Goal: Task Accomplishment & Management: Complete application form

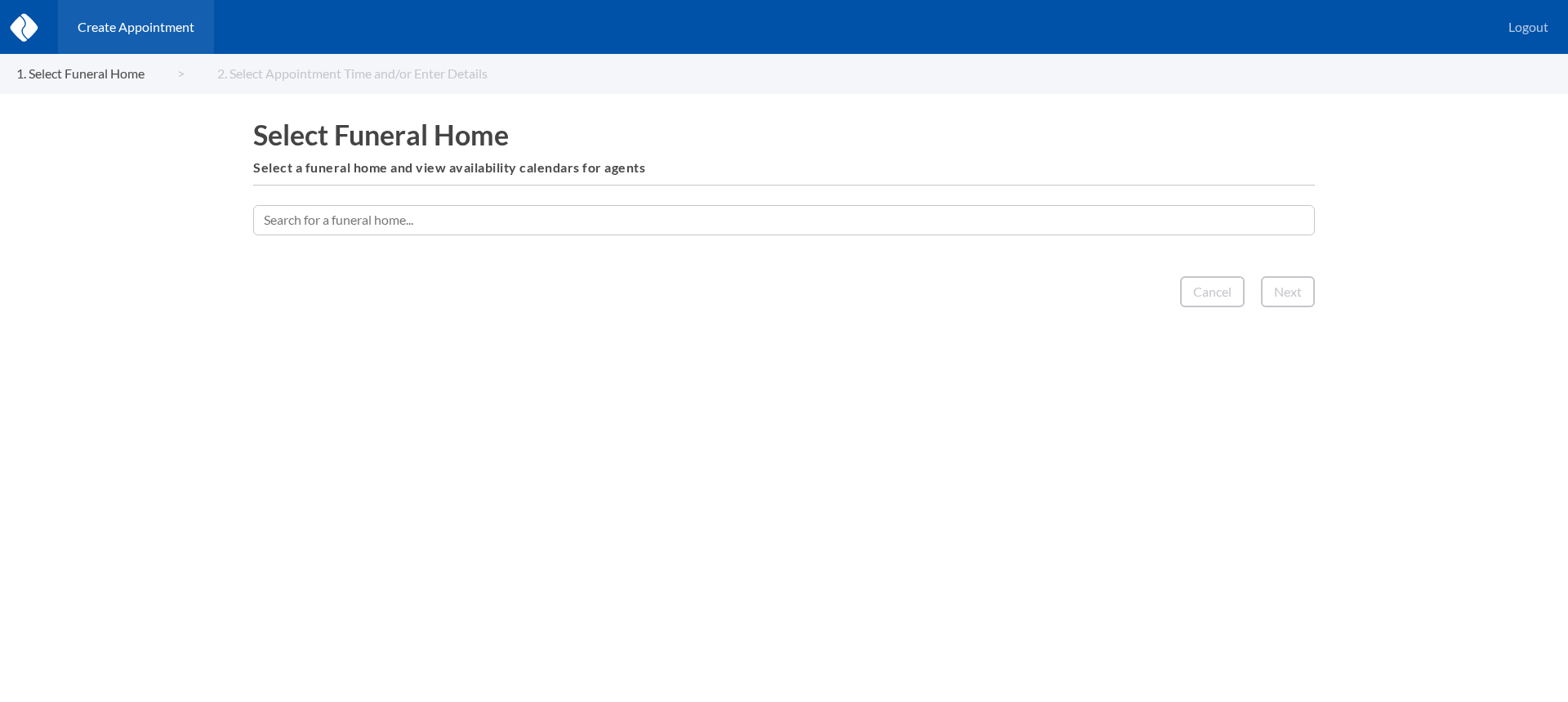
click at [757, 228] on input "text" at bounding box center [784, 220] width 1062 height 29
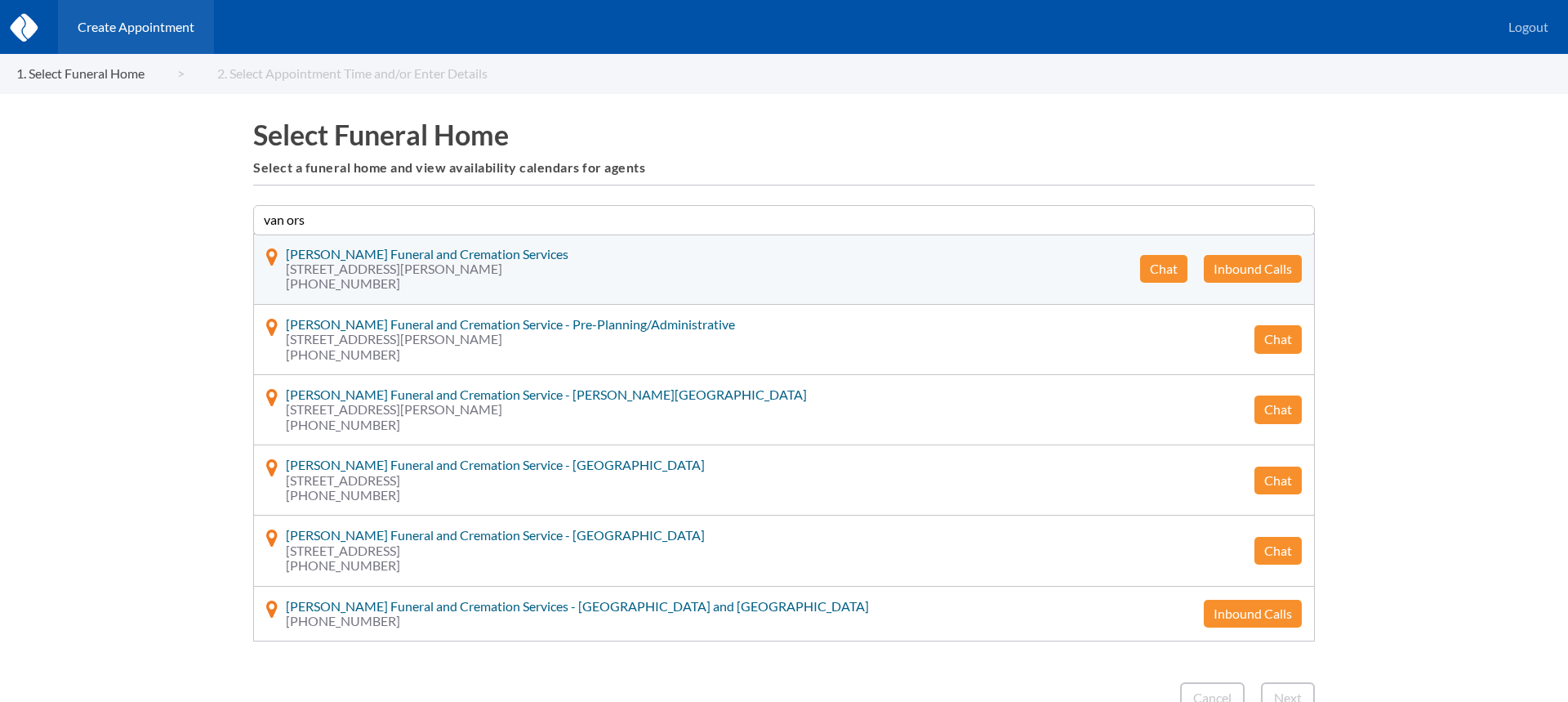
type input "van ors"
click at [1169, 270] on button "Chat" at bounding box center [1164, 268] width 48 height 27
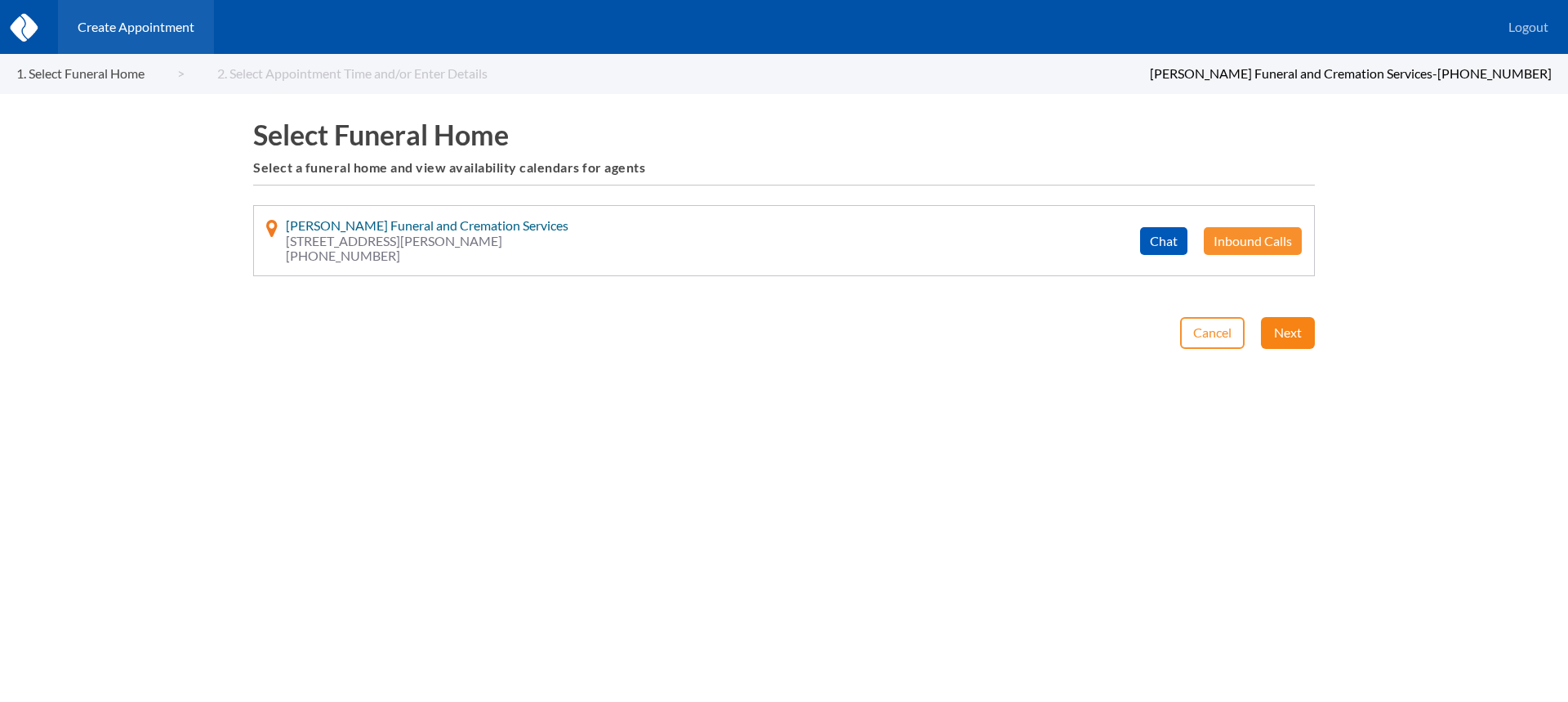
click at [1263, 333] on button "Next" at bounding box center [1287, 332] width 54 height 31
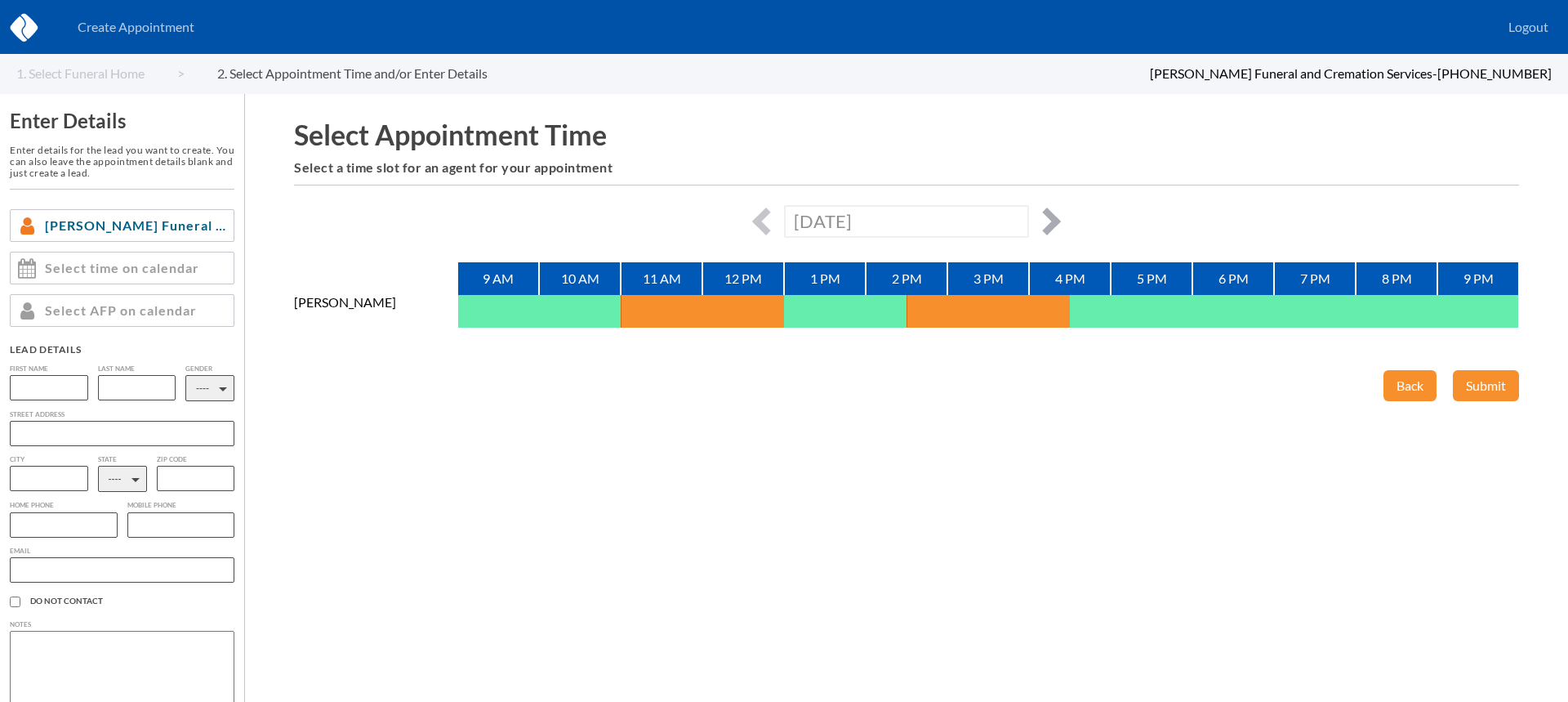
click at [1045, 217] on button "button" at bounding box center [1046, 220] width 27 height 27
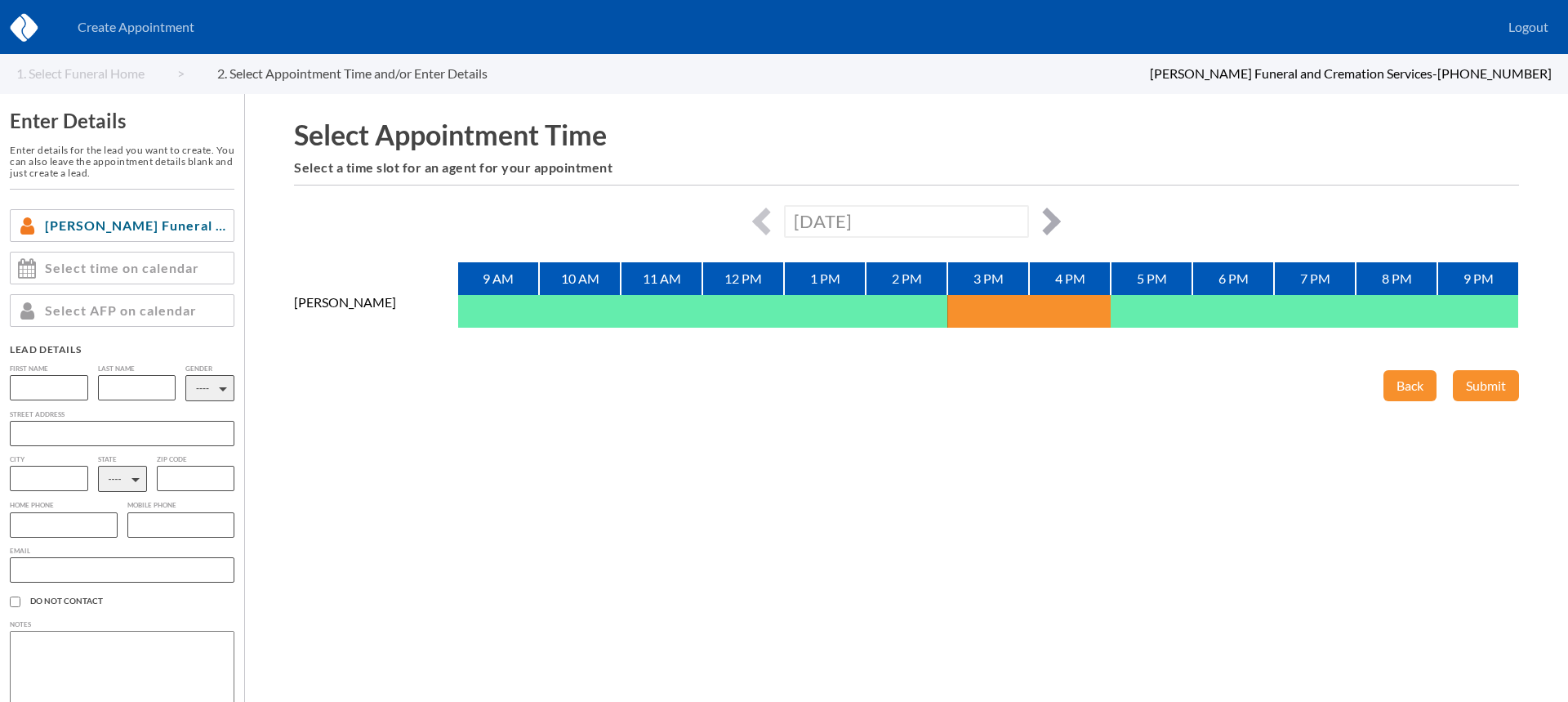
click at [1045, 217] on button "button" at bounding box center [1046, 220] width 27 height 27
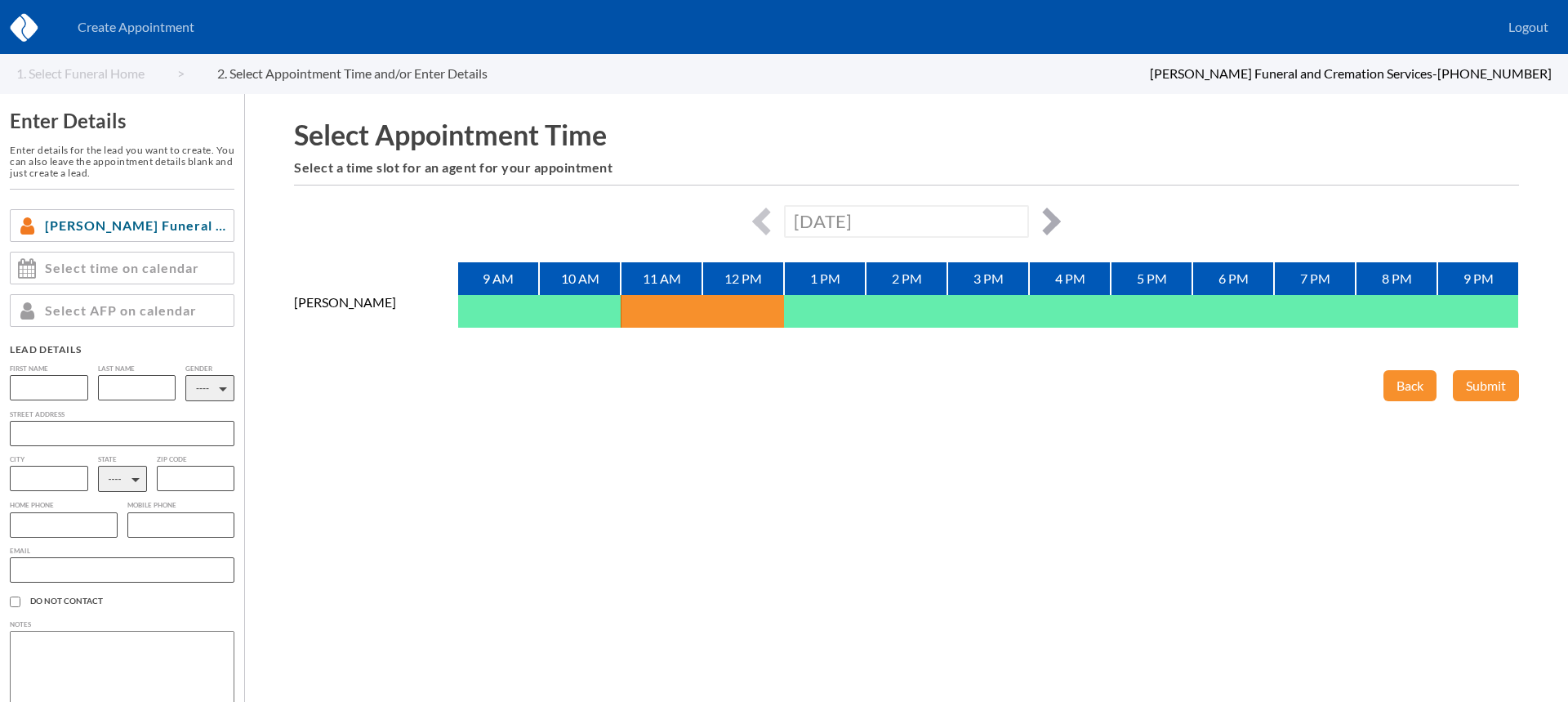
click at [1045, 217] on button "button" at bounding box center [1046, 220] width 27 height 27
type input "Fri, October 10th, 2025"
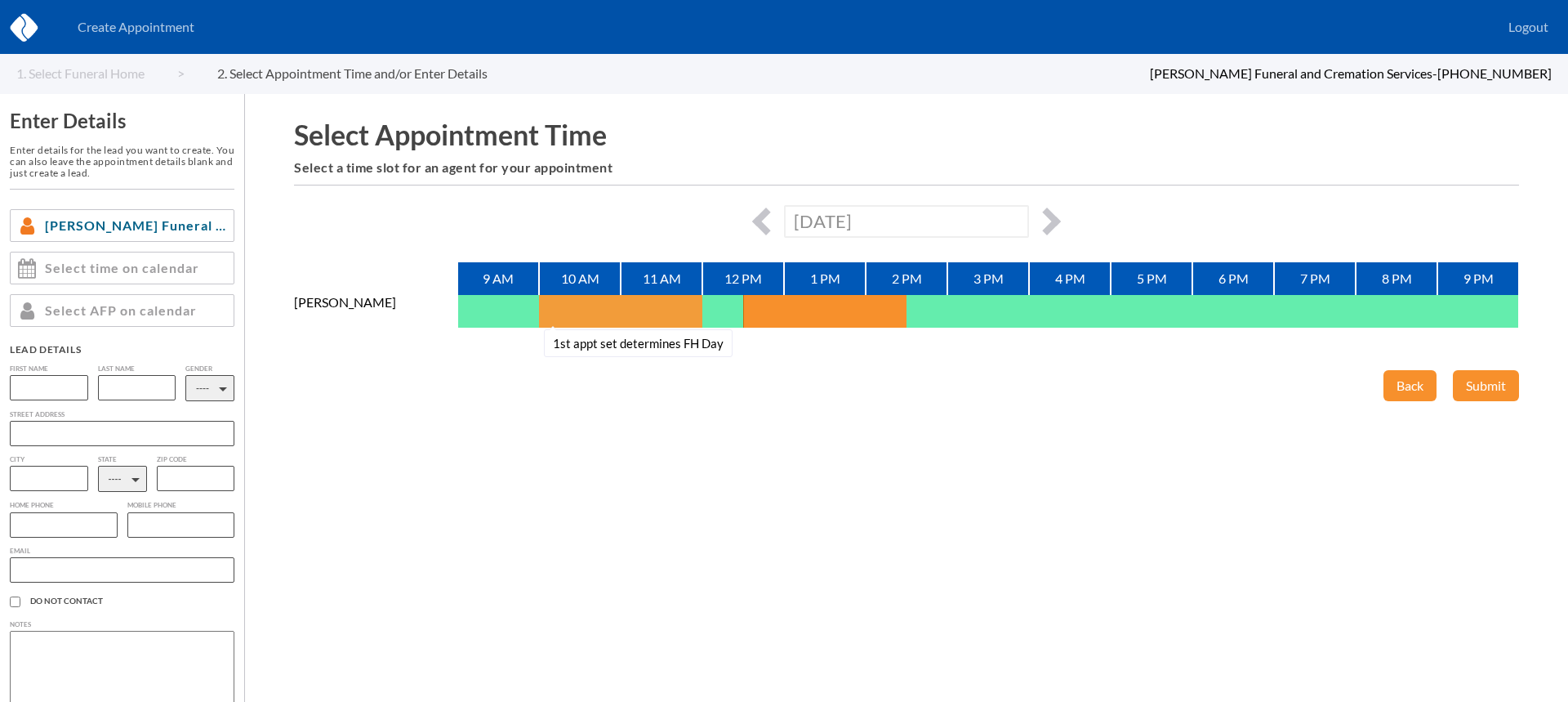
click at [565, 311] on button "1st appt set determines FH Day" at bounding box center [559, 311] width 41 height 33
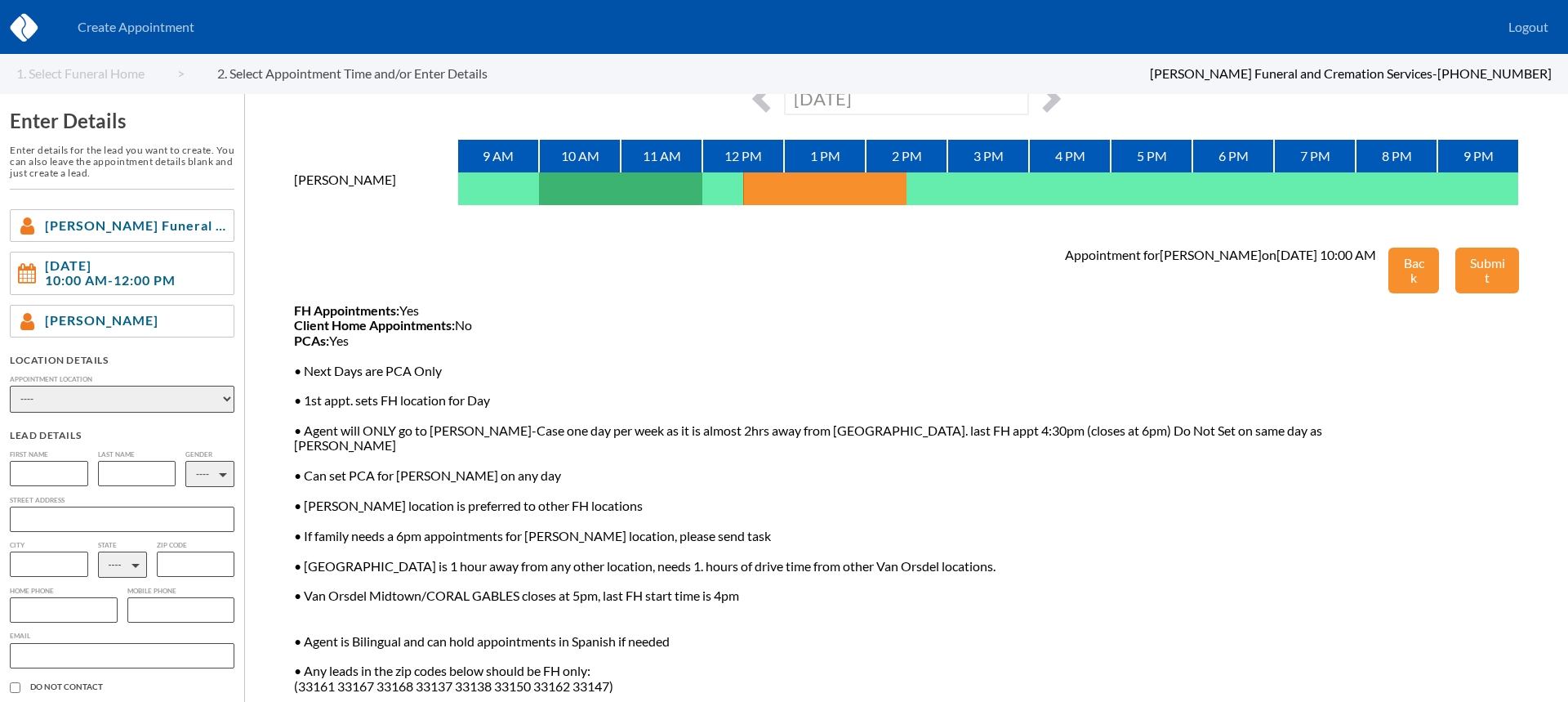
scroll to position [124, 0]
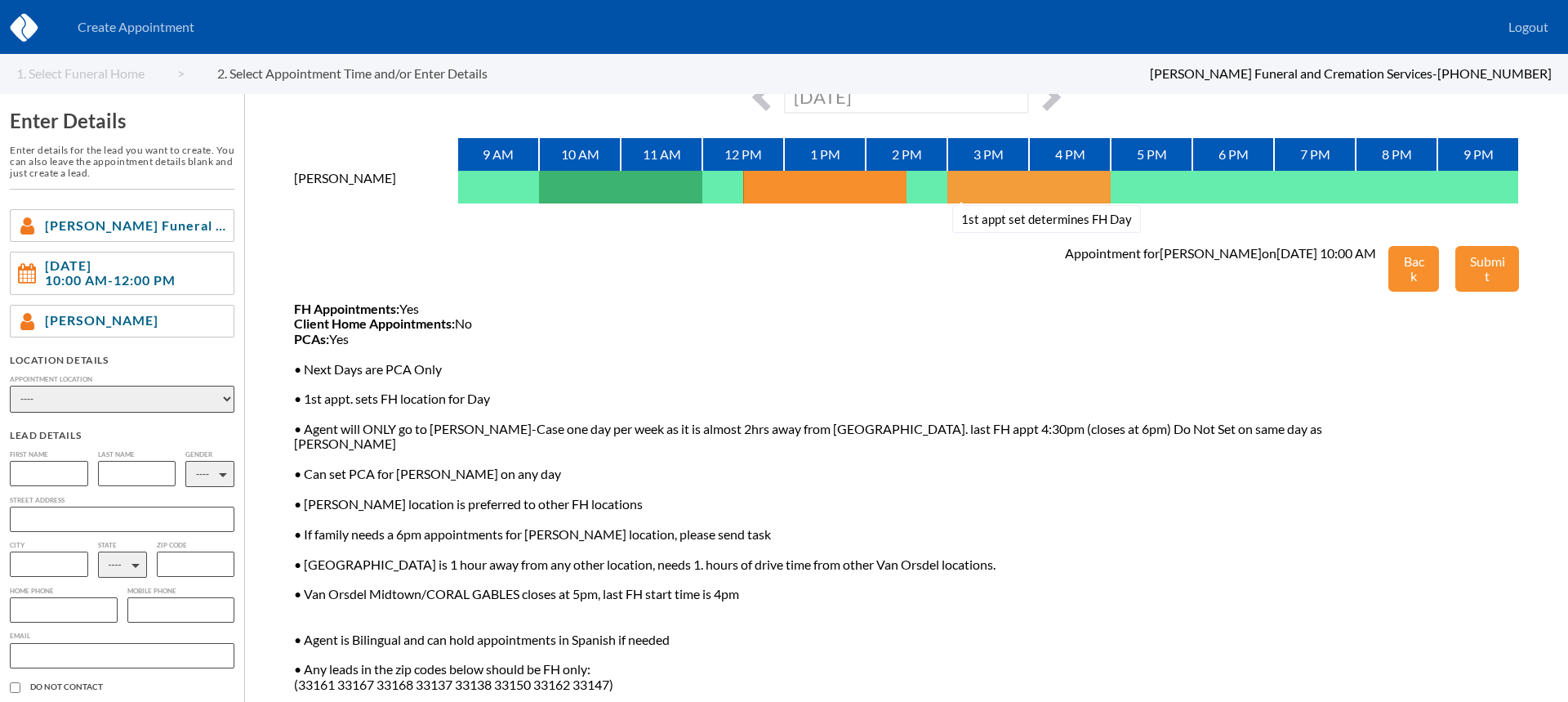
click at [948, 190] on button "1st appt set determines FH Day" at bounding box center [968, 187] width 41 height 33
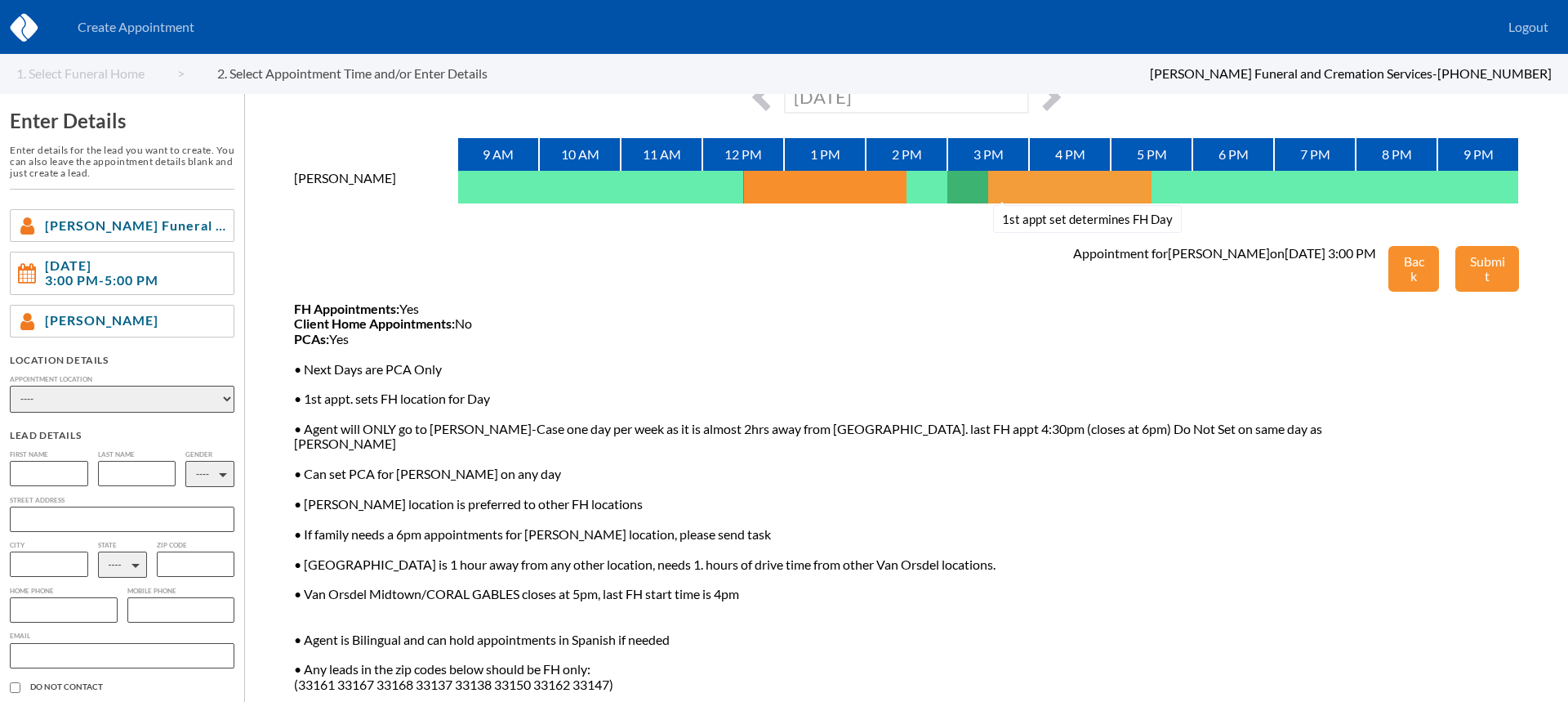
click at [990, 192] on button "1st appt set determines FH Day" at bounding box center [1009, 187] width 41 height 33
click at [963, 185] on button "1st appt set determines FH Day" at bounding box center [968, 187] width 41 height 33
click at [142, 394] on select "---- Phone Consultation Van Orsdel Funeral and Cremation Service - Midtown Miam…" at bounding box center [122, 399] width 225 height 27
click at [534, 304] on span "FH Appointments: Yes Client Home Appointments: No PCAs: Yes • Next Days are PCA…" at bounding box center [841, 497] width 1095 height 390
click at [83, 403] on select "---- Phone Consultation Van Orsdel Funeral and Cremation Service - Midtown Miam…" at bounding box center [122, 399] width 225 height 27
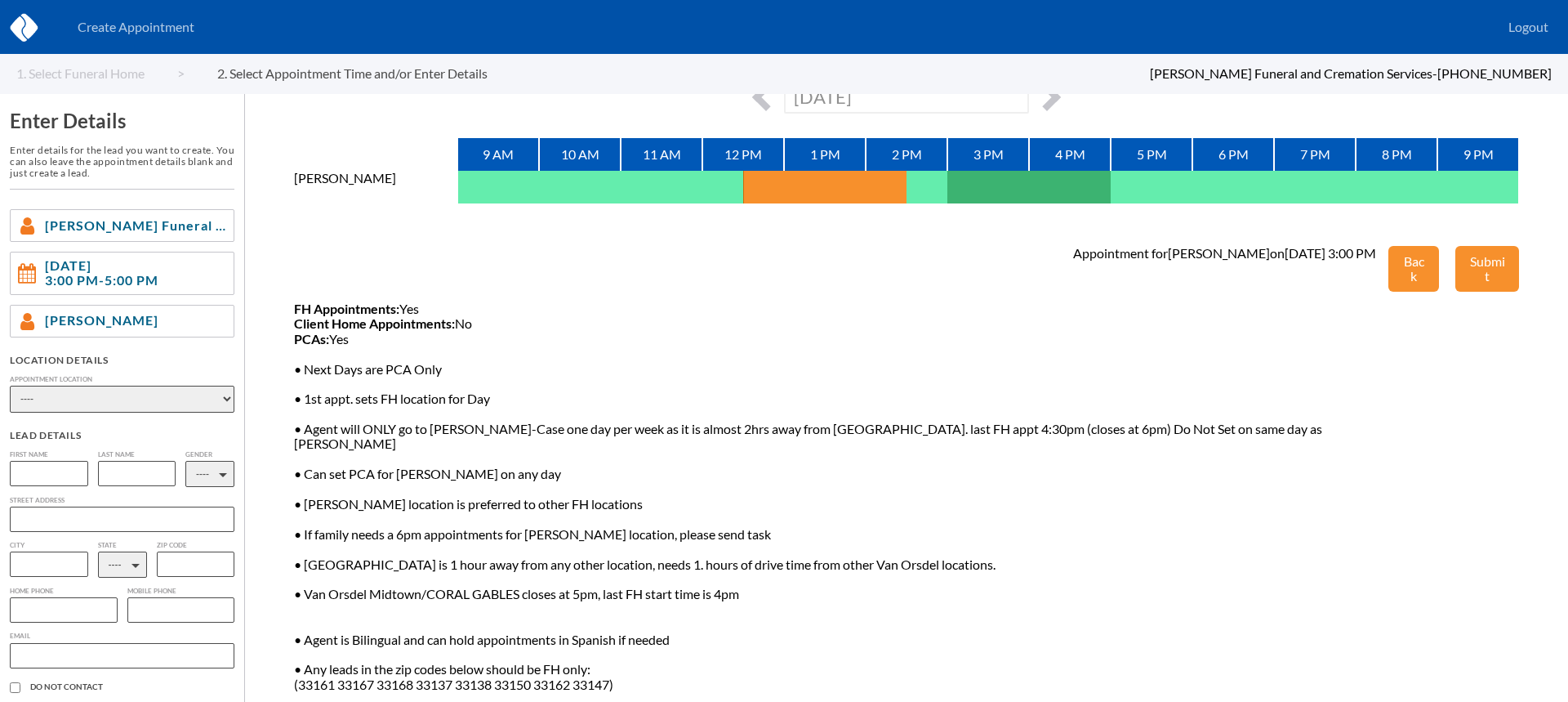
select select "eee72796-b208-e511-95d5-00188b3fb15c"
click at [10, 386] on select "---- Phone Consultation Van Orsdel Funeral and Cremation Service - Midtown Miam…" at bounding box center [122, 399] width 225 height 27
click at [68, 480] on input "text" at bounding box center [49, 474] width 79 height 26
type input "j"
type input "Joanne"
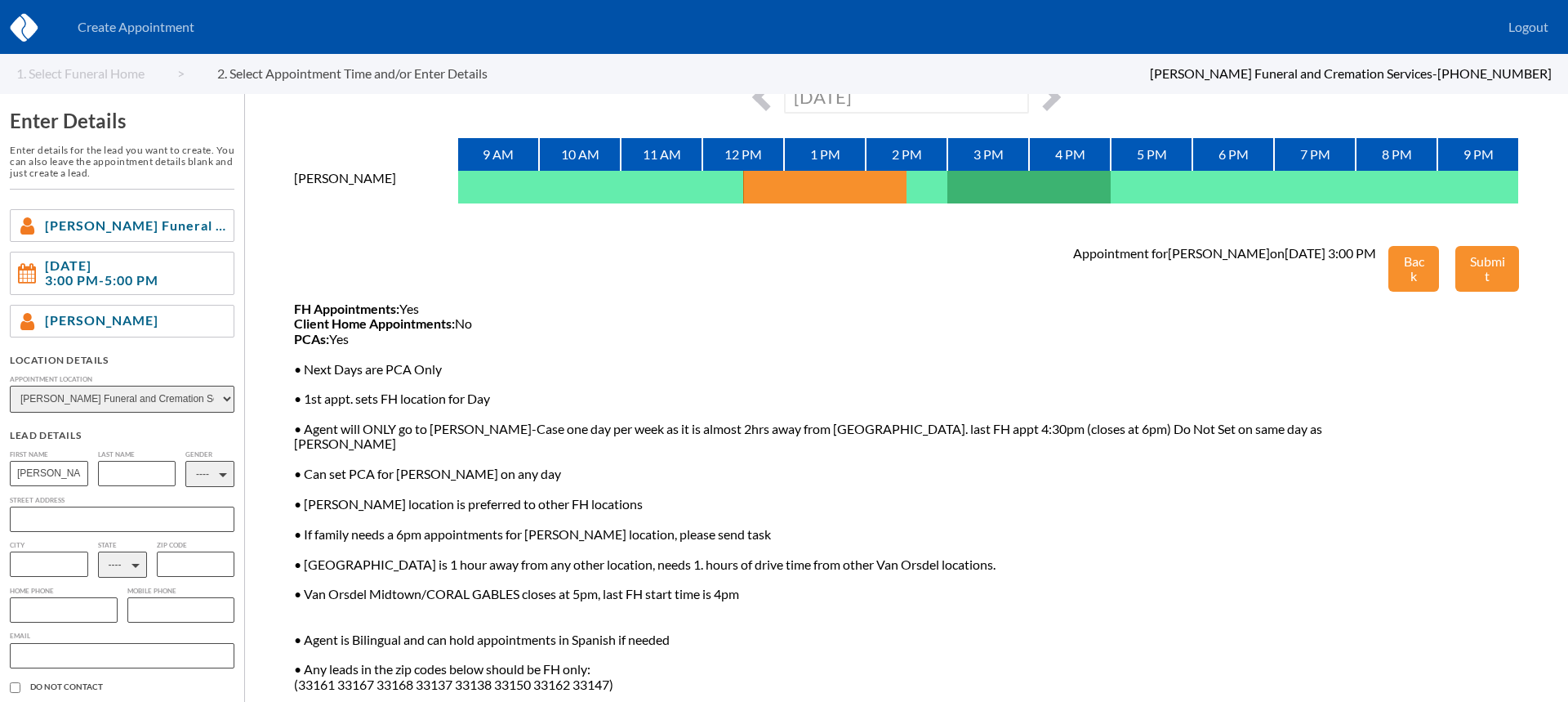
click at [111, 471] on input "text" at bounding box center [137, 474] width 79 height 26
type input "Coughran"
click at [207, 473] on select "---- M F" at bounding box center [209, 474] width 49 height 27
select select "2"
click at [185, 461] on select "---- M F" at bounding box center [209, 474] width 49 height 27
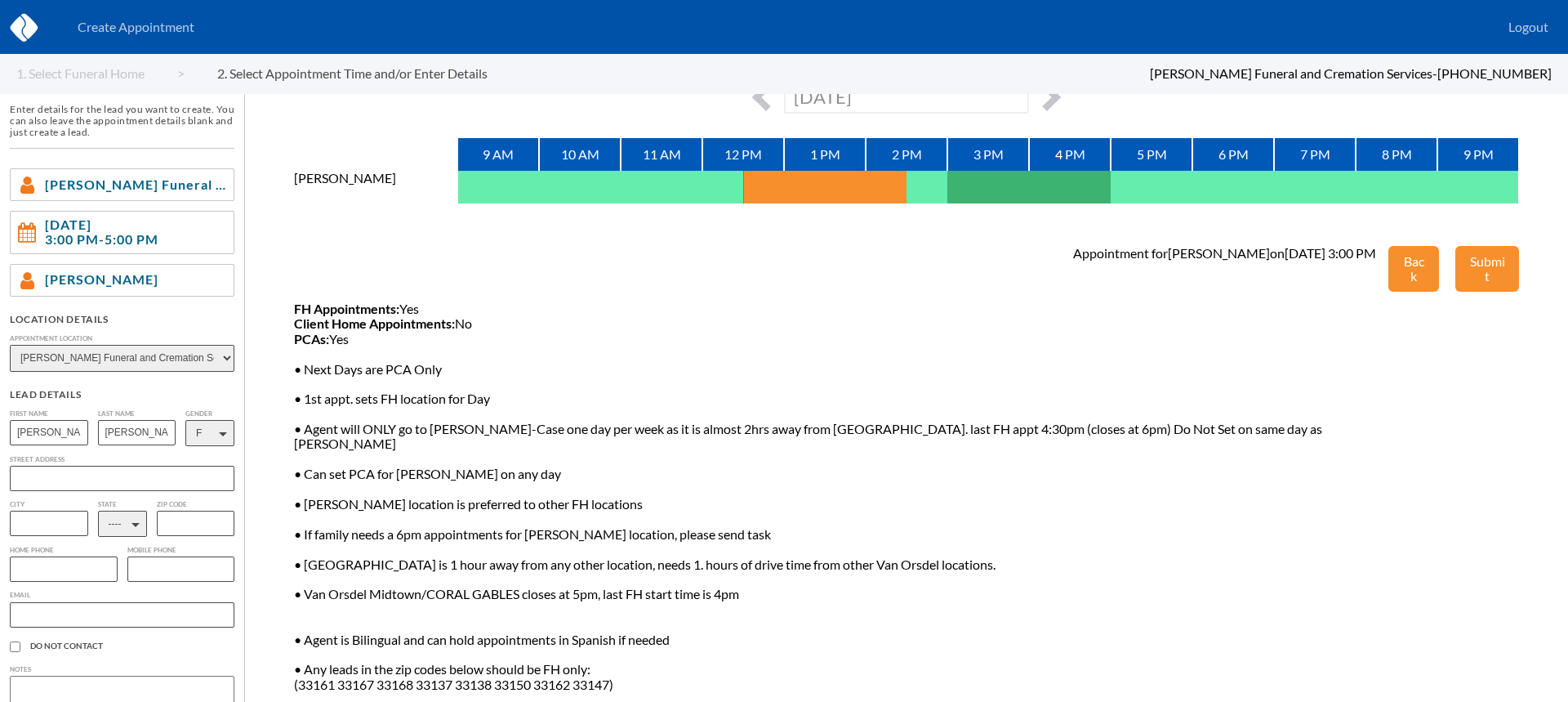
scroll to position [54, 0]
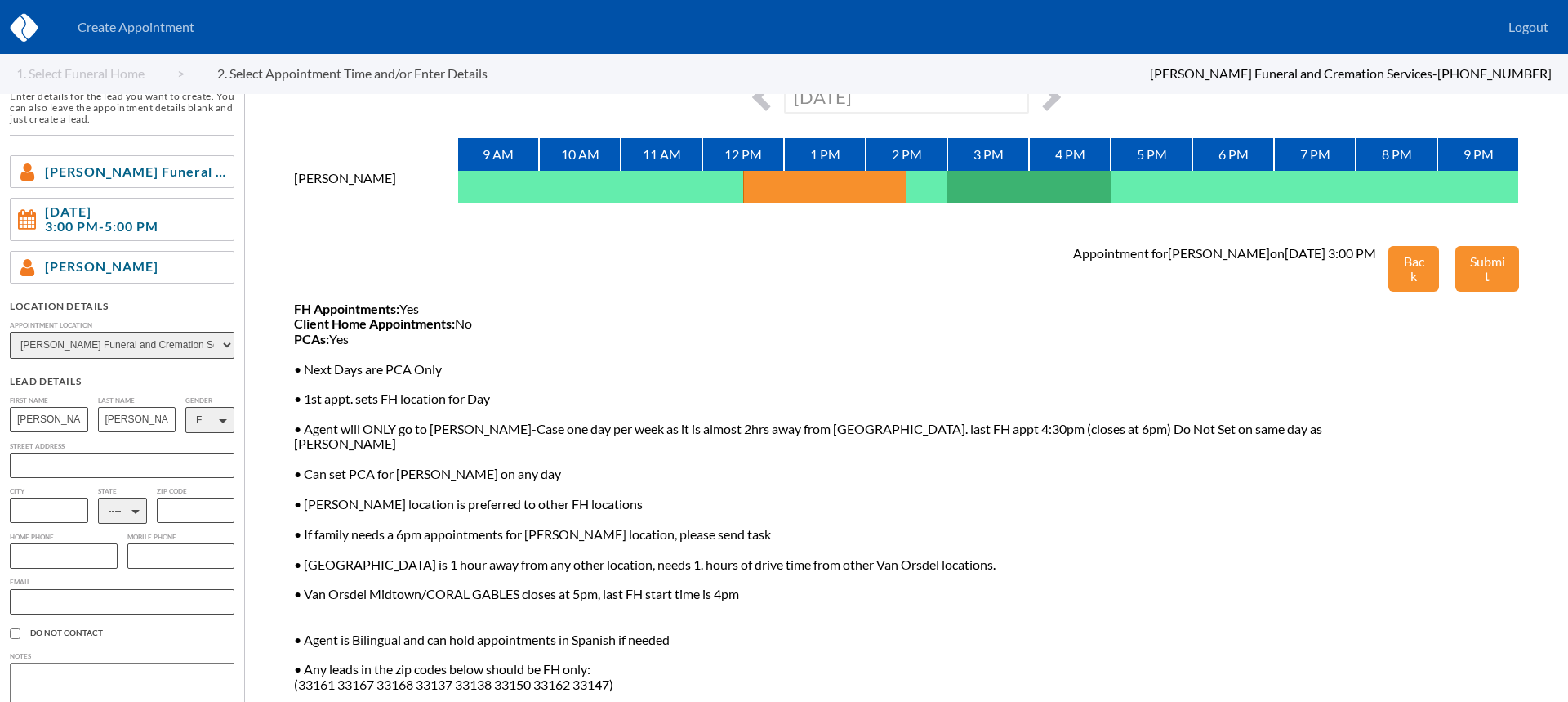
click at [137, 513] on select "---- AL AK AZ AR CA CO CT DE DC FL GA GU HI ID IL IN IA KS KY LA ME MD MA MI MN…" at bounding box center [122, 511] width 49 height 27
select select "FL"
click at [98, 500] on select "---- AL AK AZ AR CA CO CT DE DC FL GA GU HI ID IL IN IA KS KY LA ME MD MA MI MN…" at bounding box center [122, 511] width 49 height 27
click at [35, 609] on input "text" at bounding box center [122, 601] width 225 height 26
paste input "Jocough@aol.com"
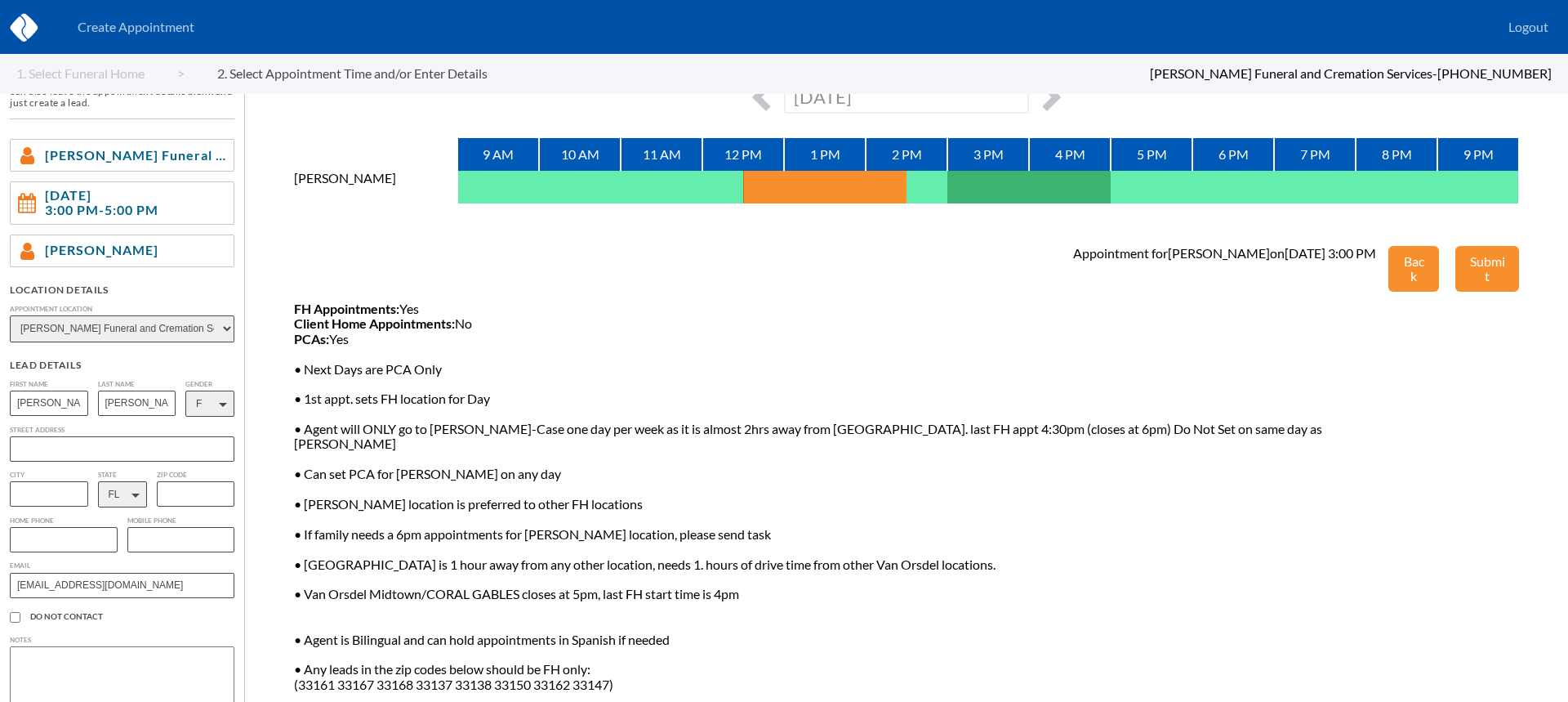
scroll to position [71, 0]
type input "Jocough@aol.com"
click at [37, 552] on input "text" at bounding box center [64, 538] width 108 height 26
paste input "7865560369"
type input "7865560369"
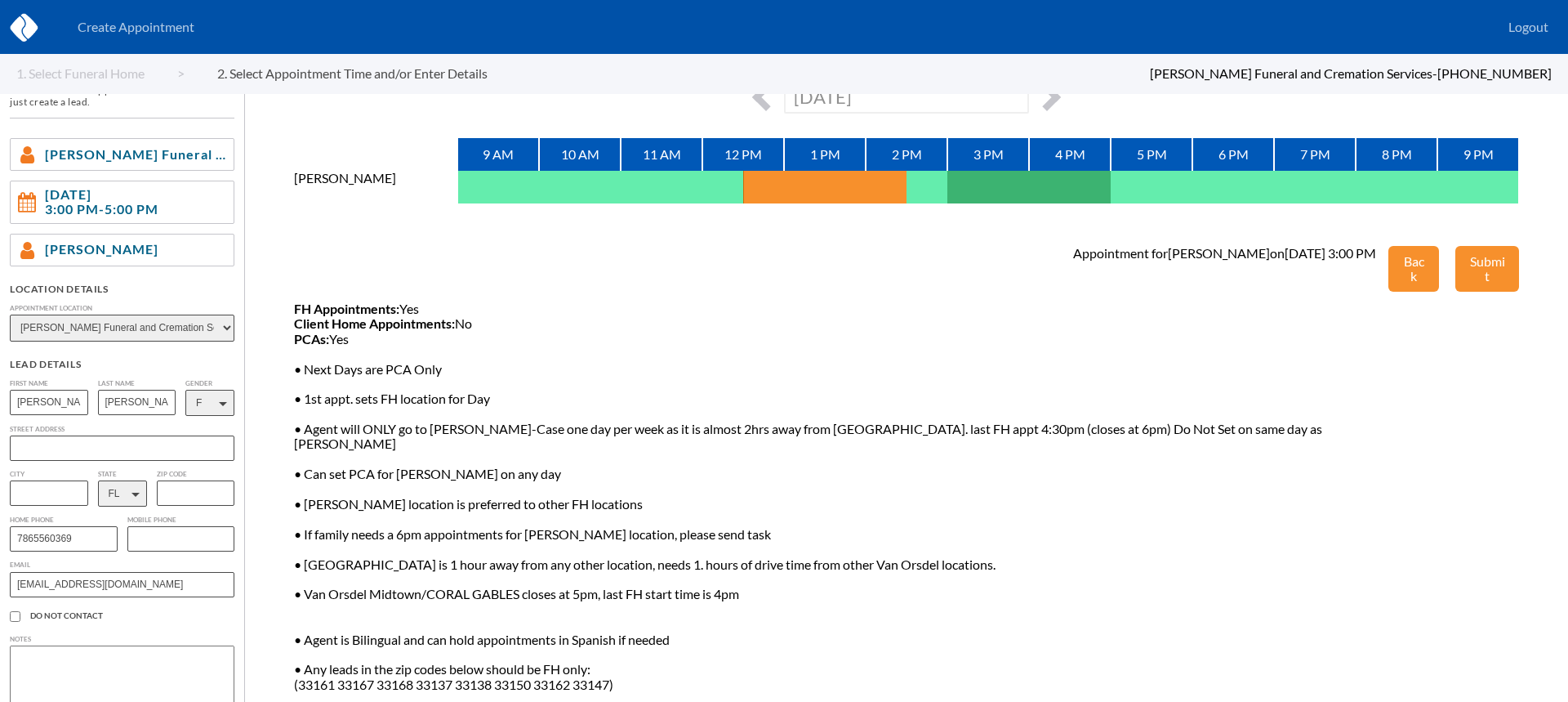
click at [81, 667] on textarea at bounding box center [122, 686] width 225 height 81
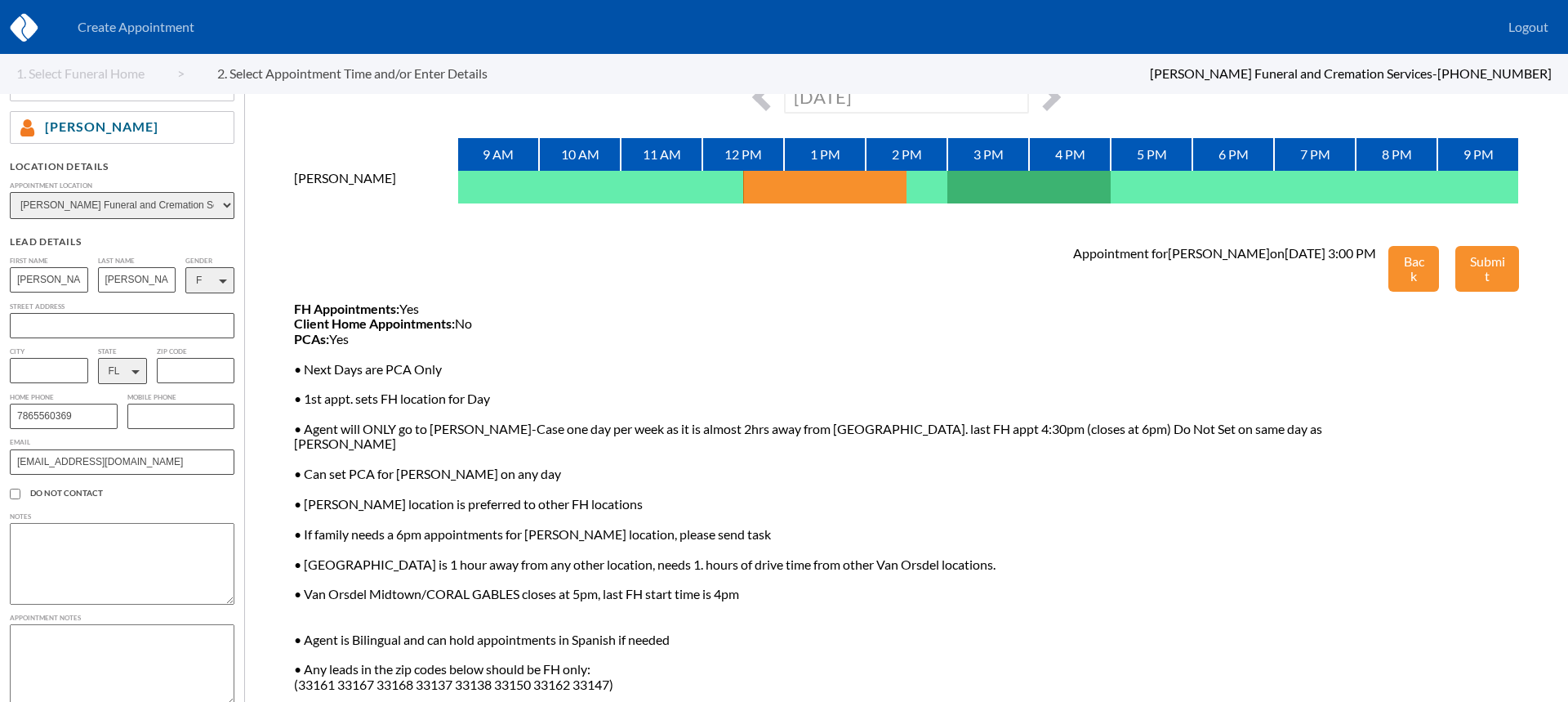
scroll to position [218, 0]
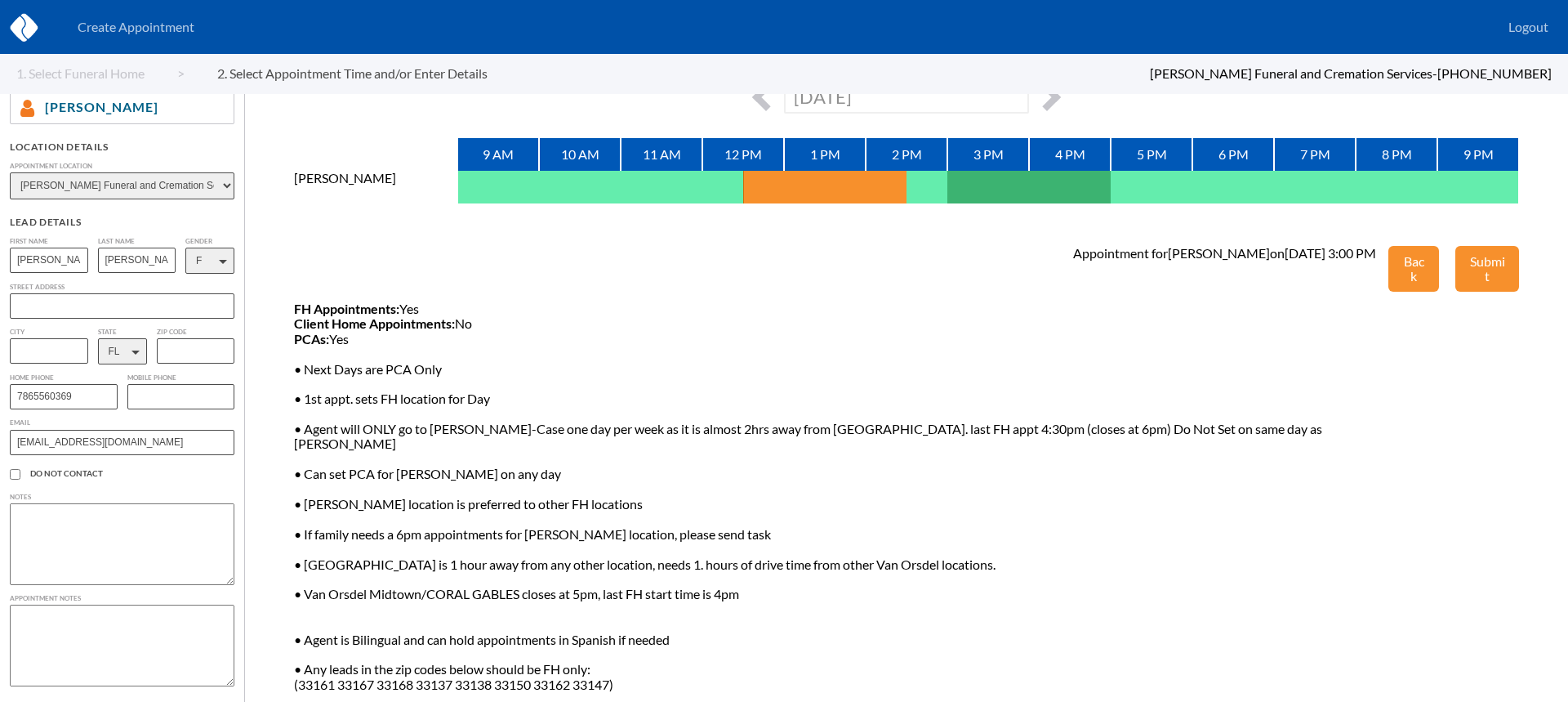
click at [45, 634] on textarea at bounding box center [122, 645] width 225 height 81
type textarea "She wants to get her cremation preplanned so no one else will have to worry abo…"
click at [1493, 266] on button "Submit" at bounding box center [1487, 269] width 64 height 47
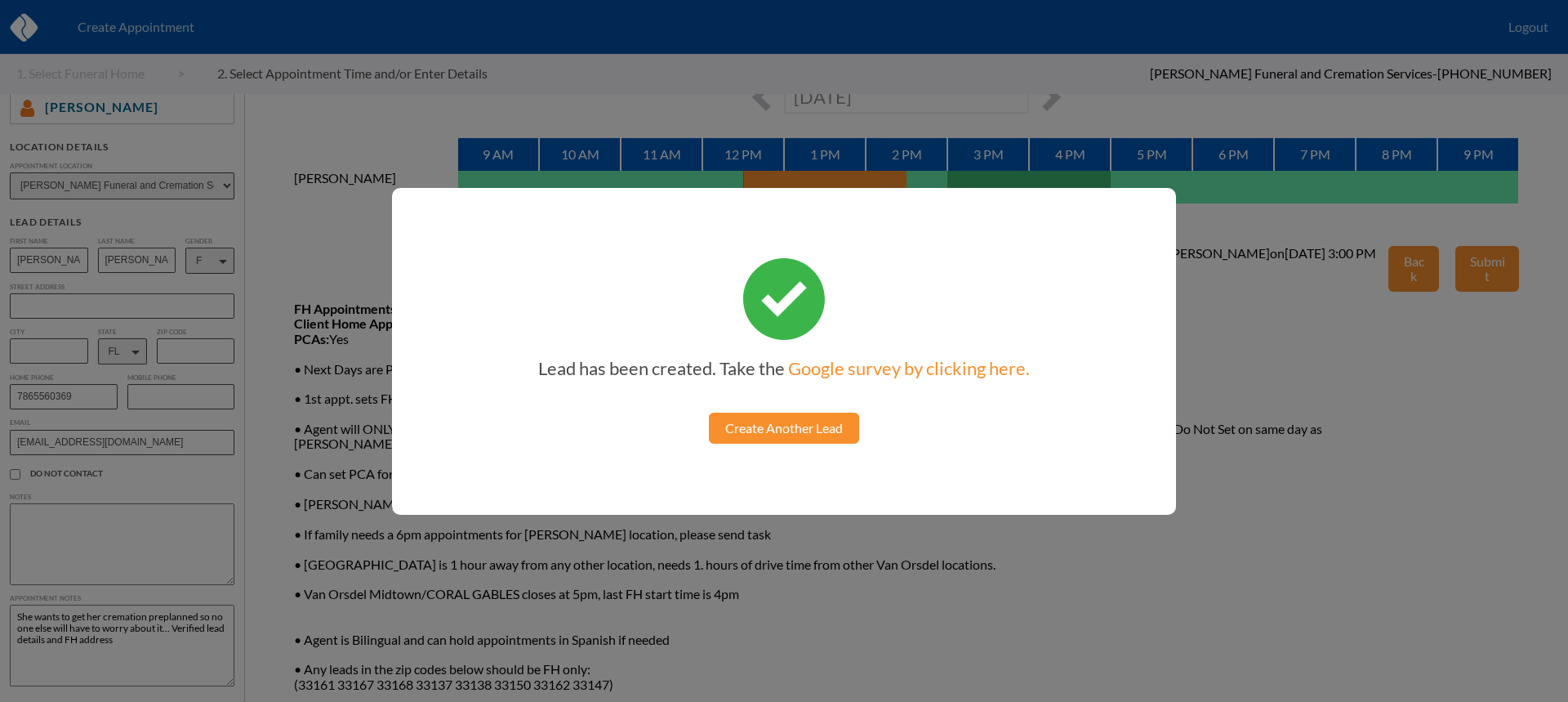
click at [779, 438] on link "Create Another Lead" at bounding box center [784, 428] width 150 height 31
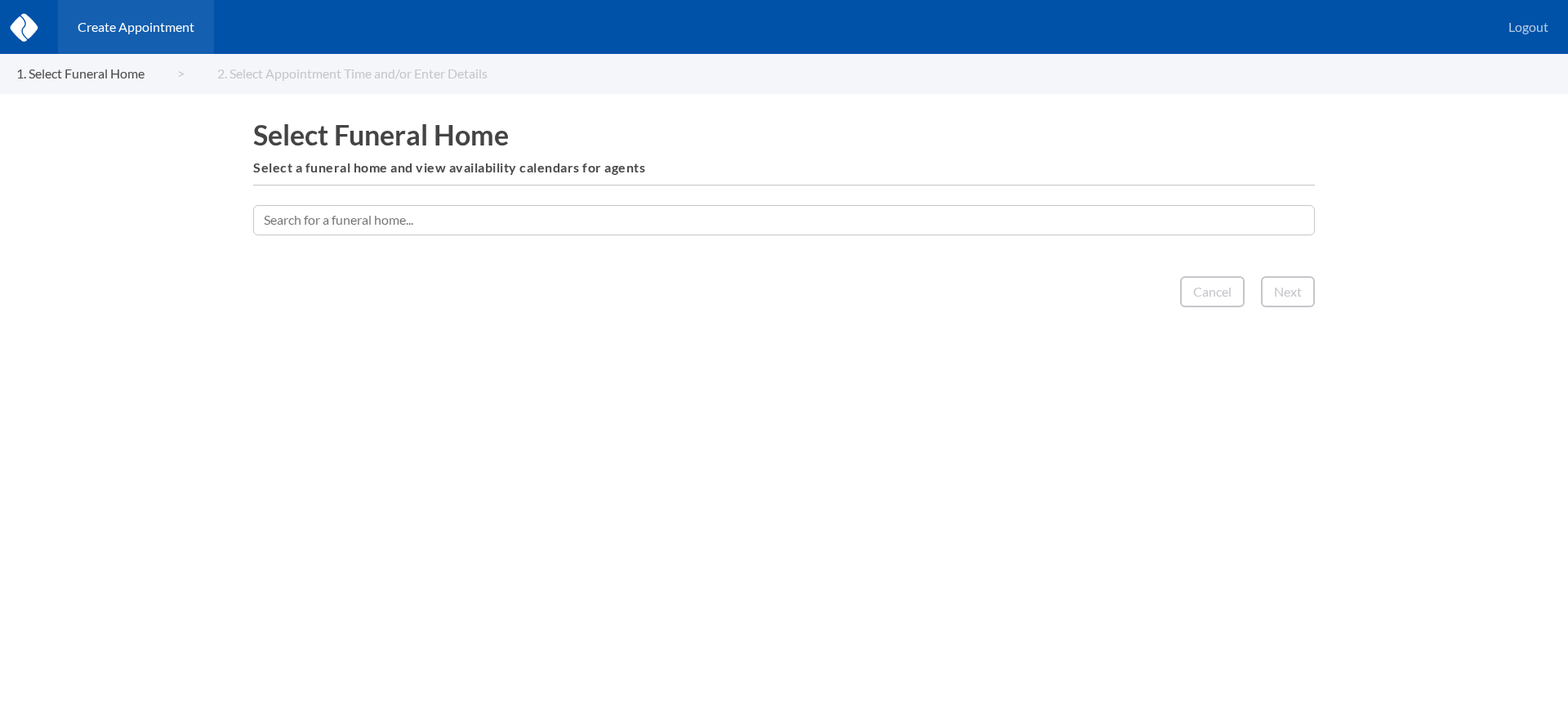
click at [833, 221] on input "text" at bounding box center [784, 220] width 1062 height 29
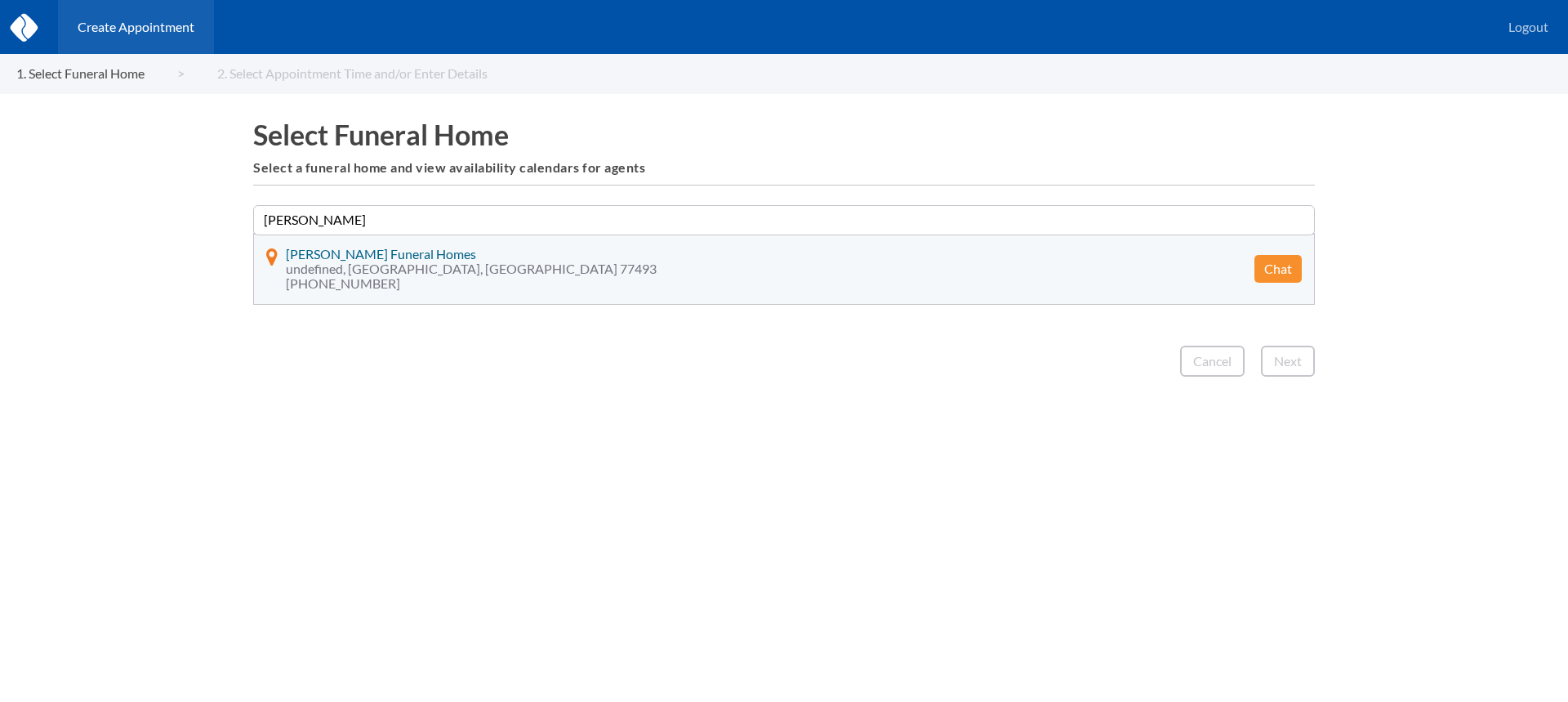
type input "[PERSON_NAME]"
click at [1269, 261] on button "Chat" at bounding box center [1279, 268] width 48 height 27
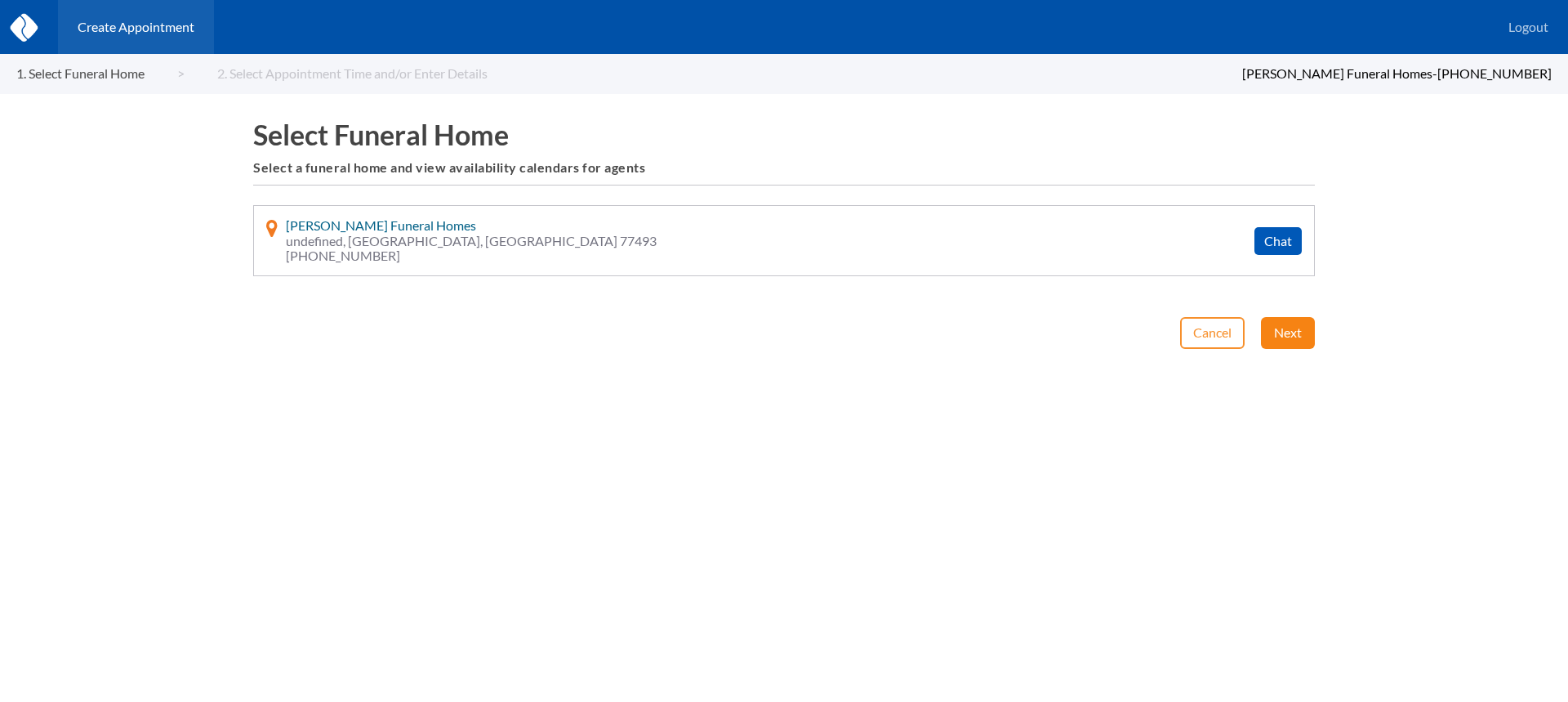
click at [1311, 327] on button "Next" at bounding box center [1287, 332] width 54 height 31
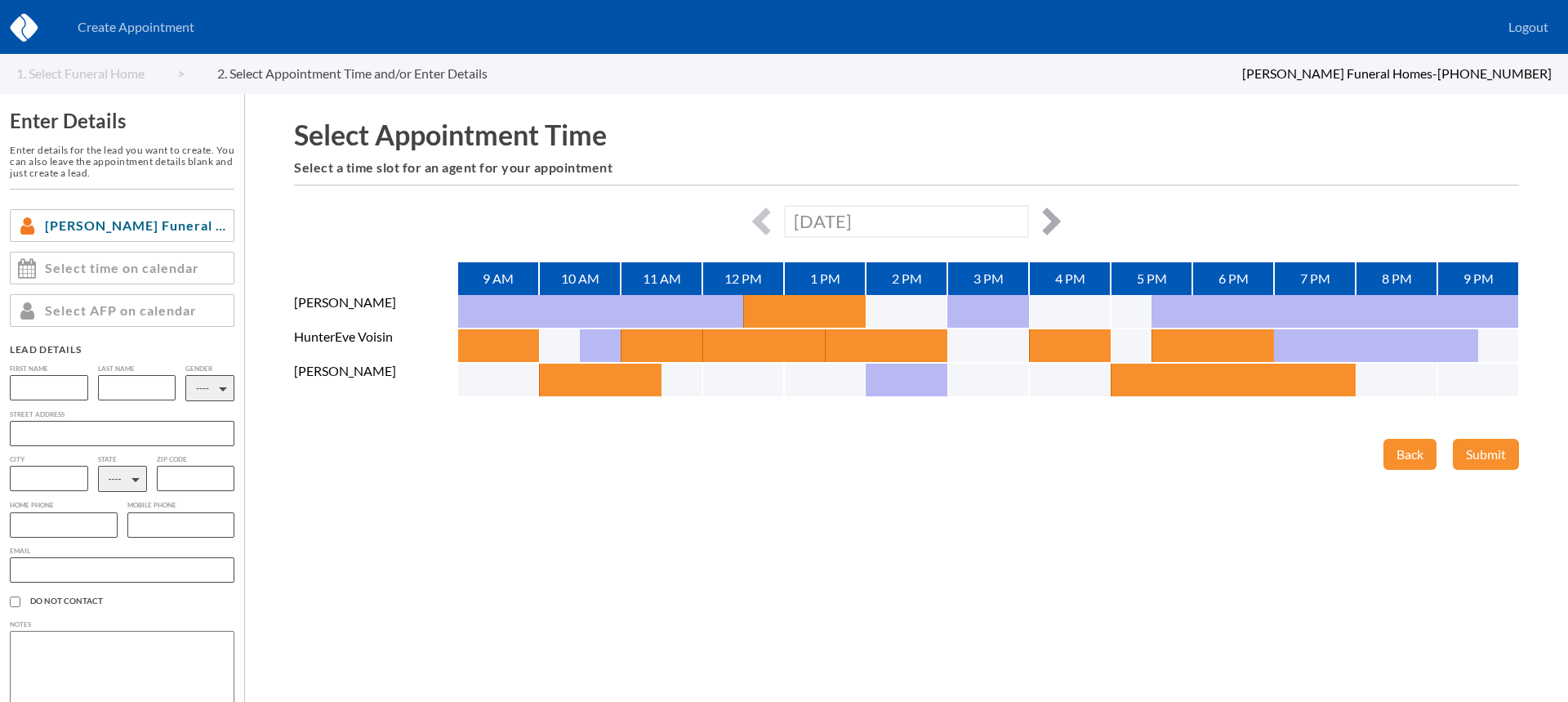
click at [1043, 217] on button "button" at bounding box center [1046, 220] width 27 height 27
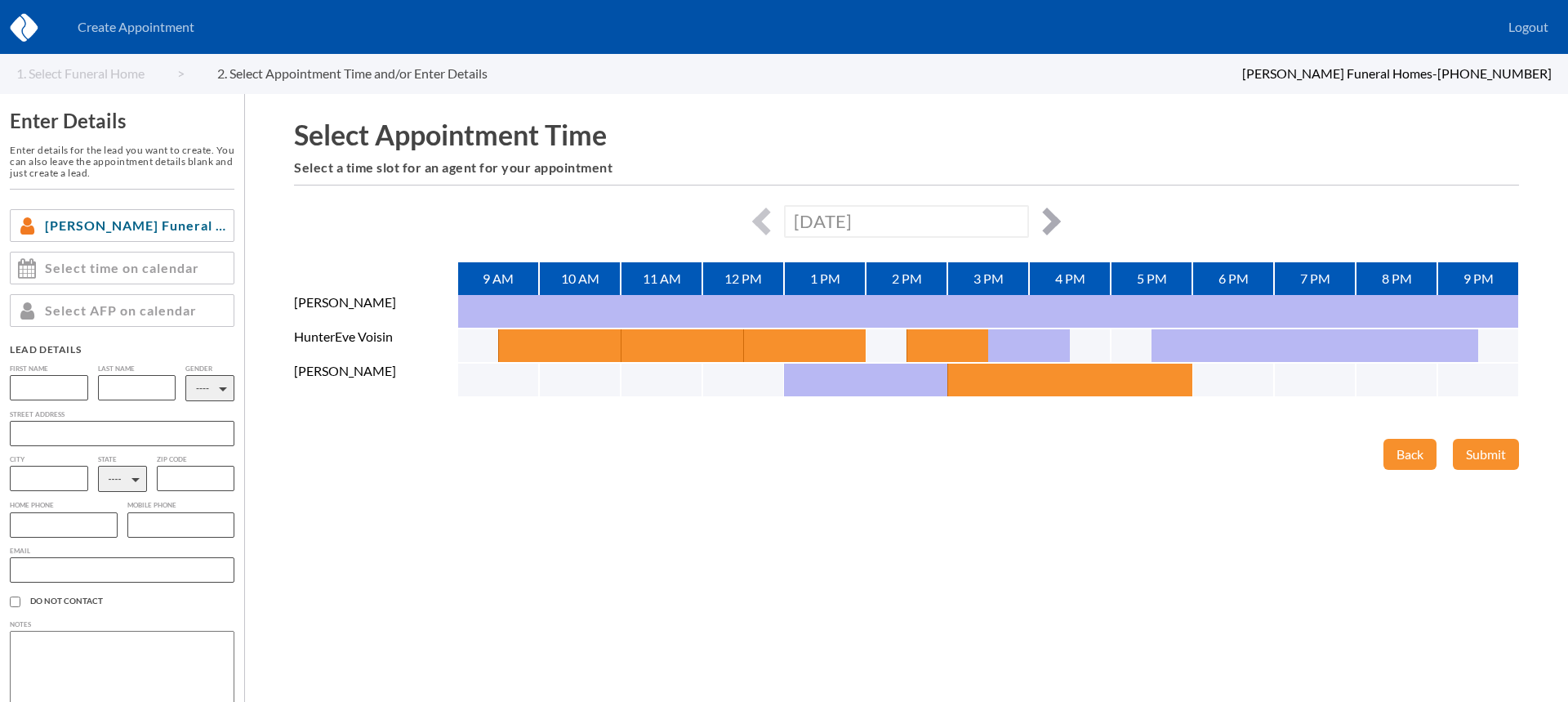
click at [1050, 222] on button "button" at bounding box center [1046, 220] width 27 height 27
type input "[DATE]"
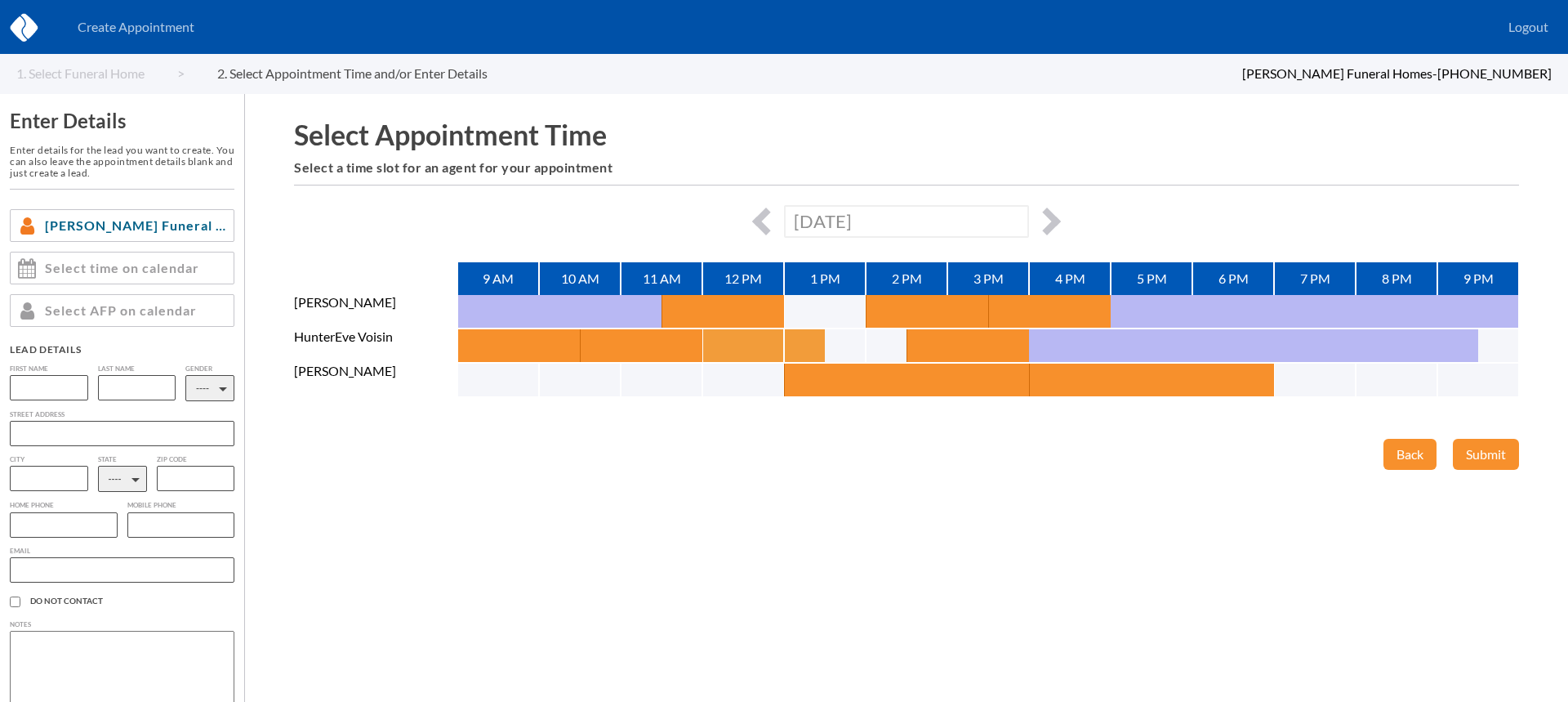
click at [727, 352] on button "button" at bounding box center [723, 345] width 41 height 33
